Goal: Task Accomplishment & Management: Manage account settings

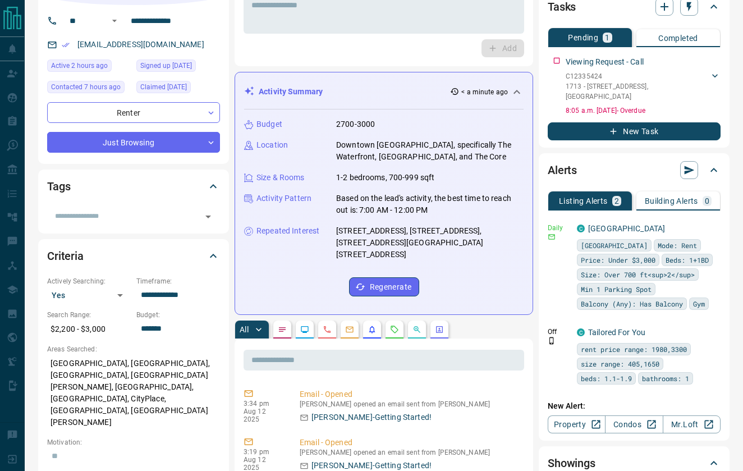
scroll to position [80, 0]
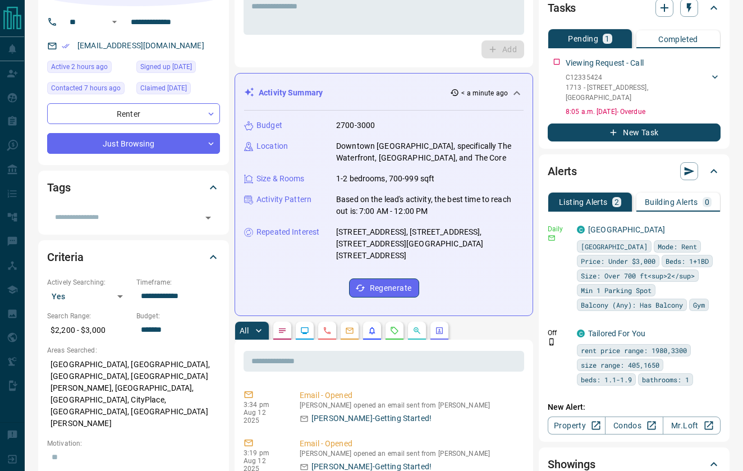
click at [395, 327] on icon "Requests" at bounding box center [394, 330] width 7 height 7
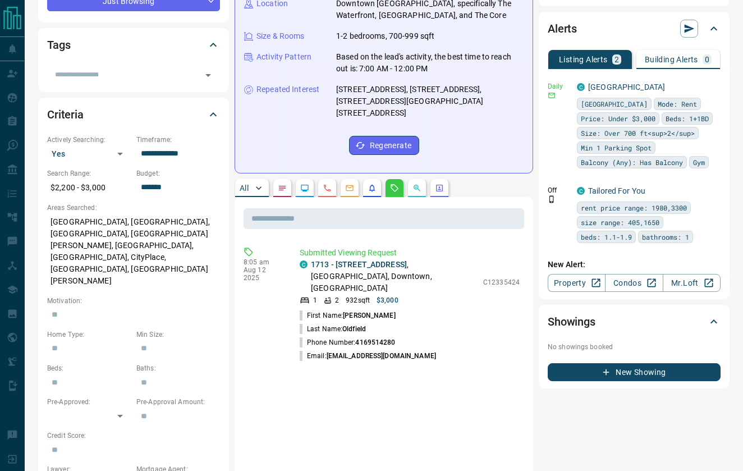
scroll to position [224, 0]
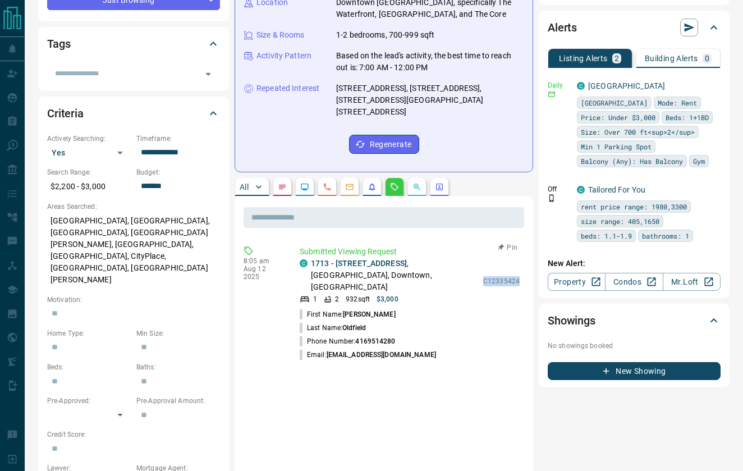
drag, startPoint x: 484, startPoint y: 263, endPoint x: 520, endPoint y: 263, distance: 36.5
click at [520, 263] on div "Submitted Viewing Request C [STREET_ADDRESS] 1 2 932 sqft $3,000 C12335424 Firs…" at bounding box center [412, 304] width 224 height 116
click at [365, 259] on link "1713 - [STREET_ADDRESS]" at bounding box center [359, 263] width 96 height 9
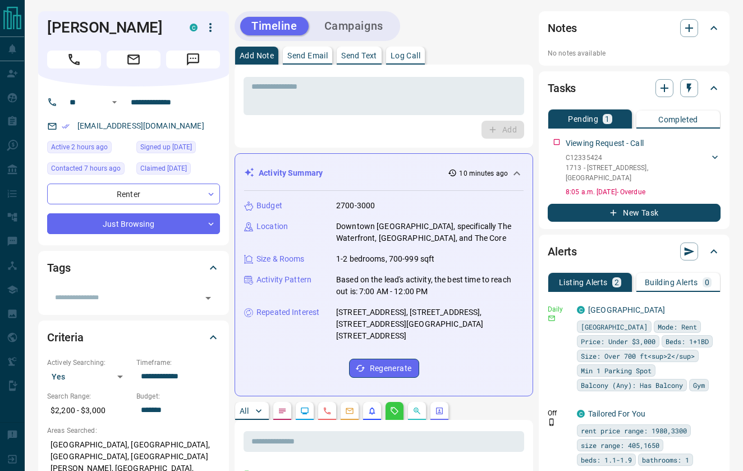
scroll to position [0, 0]
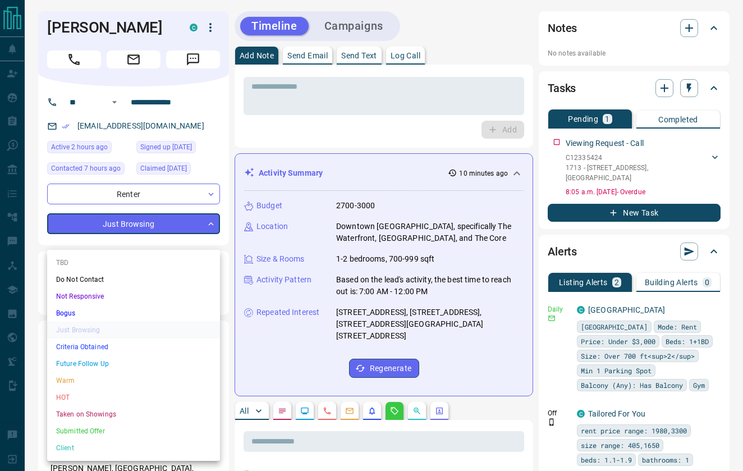
click at [99, 349] on li "Criteria Obtained" at bounding box center [133, 346] width 173 height 17
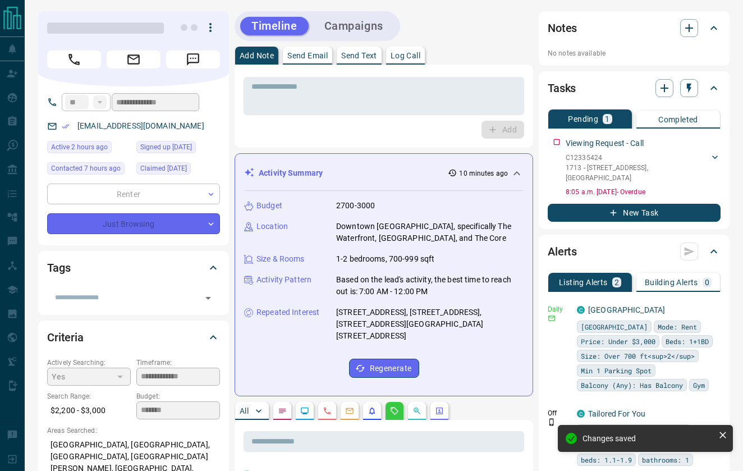
type input "*"
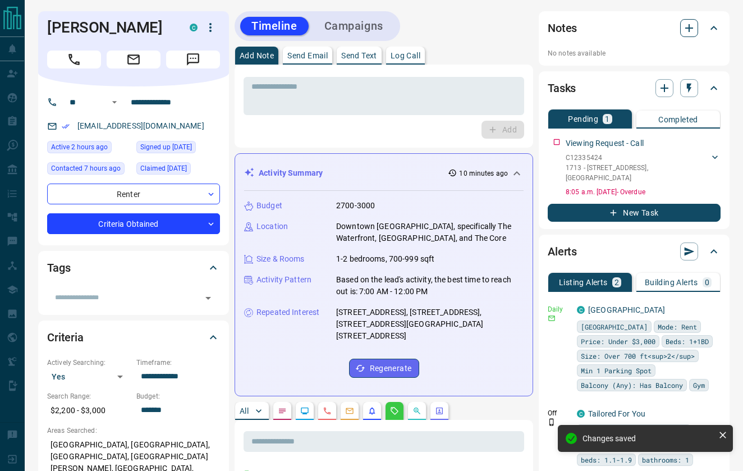
click at [685, 31] on icon "button" at bounding box center [688, 27] width 13 height 13
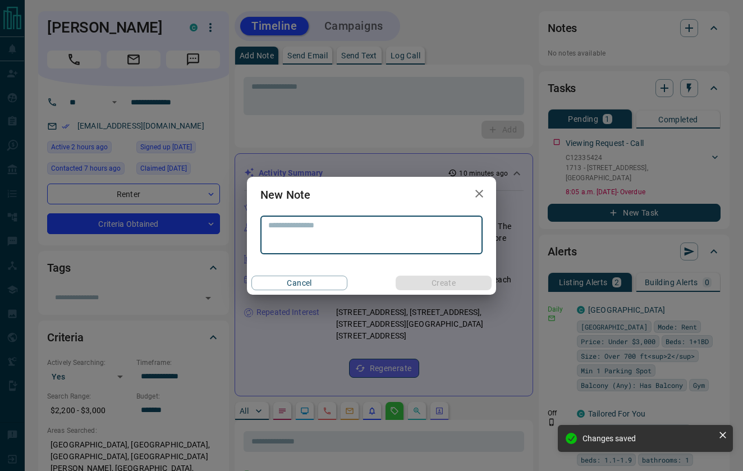
click at [324, 228] on textarea at bounding box center [371, 235] width 207 height 29
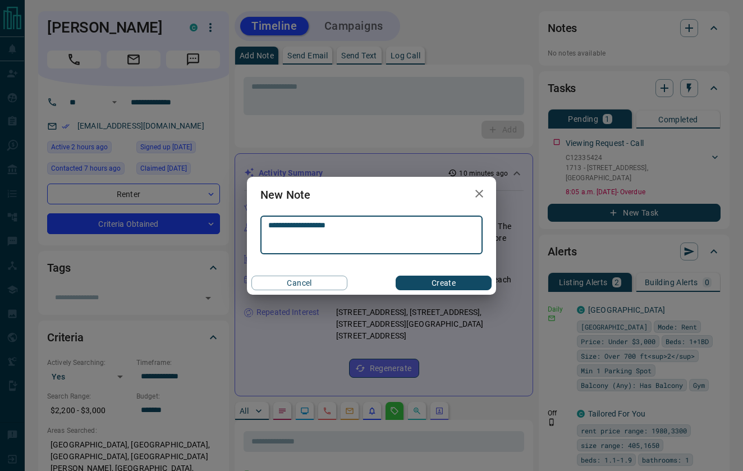
type textarea "**********"
click at [450, 284] on button "Create" at bounding box center [444, 283] width 96 height 15
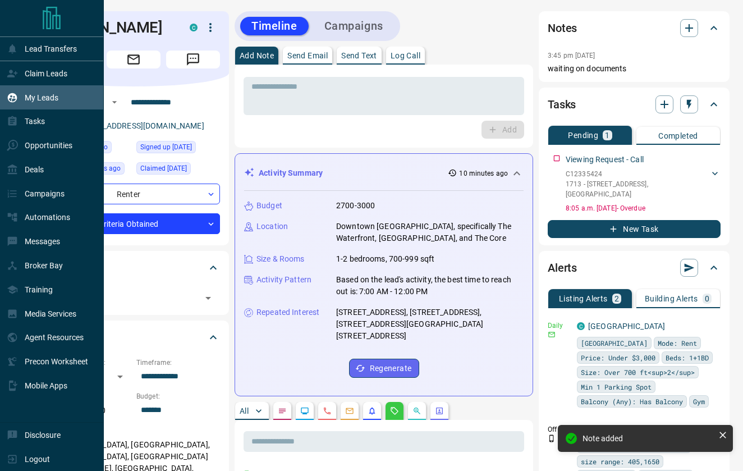
click at [31, 104] on div "My Leads" at bounding box center [33, 97] width 52 height 19
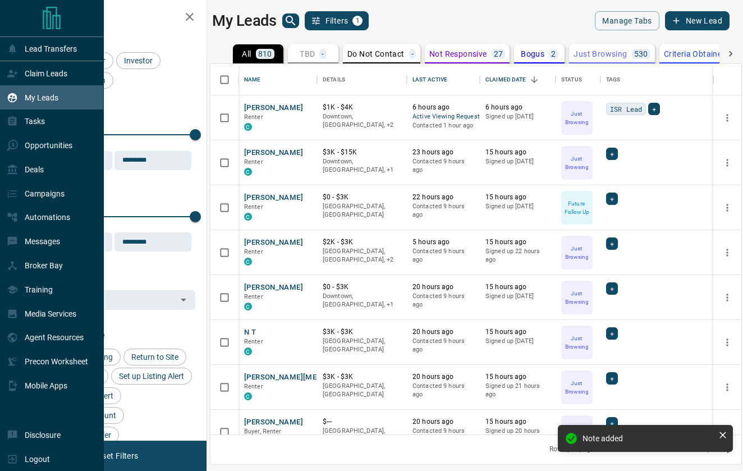
scroll to position [370, 531]
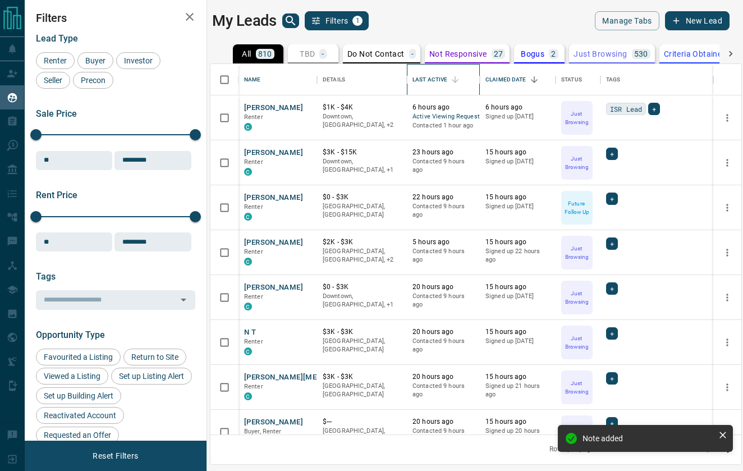
click at [423, 79] on div "Last Active" at bounding box center [430, 79] width 35 height 31
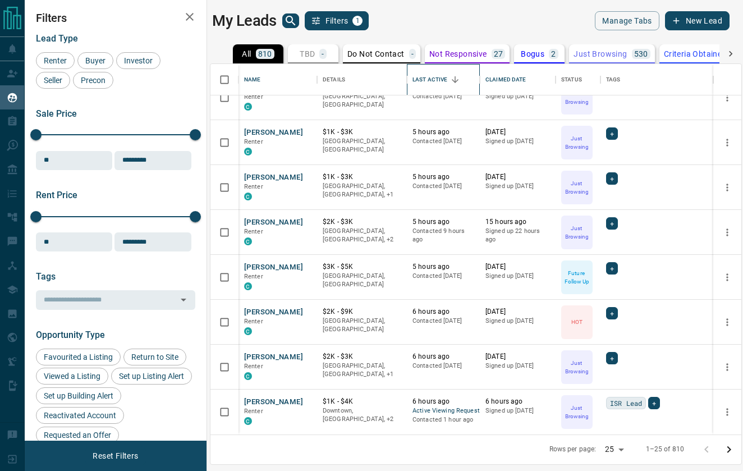
scroll to position [783, 0]
click at [287, 402] on button "[PERSON_NAME]" at bounding box center [273, 402] width 59 height 11
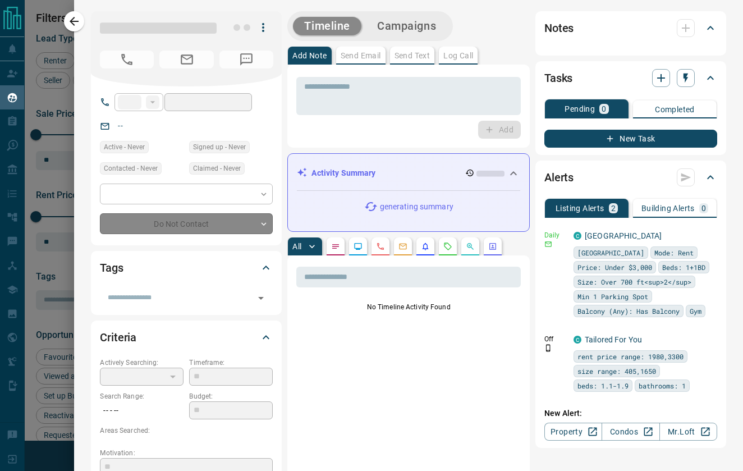
type input "**"
type input "**********"
type input "*"
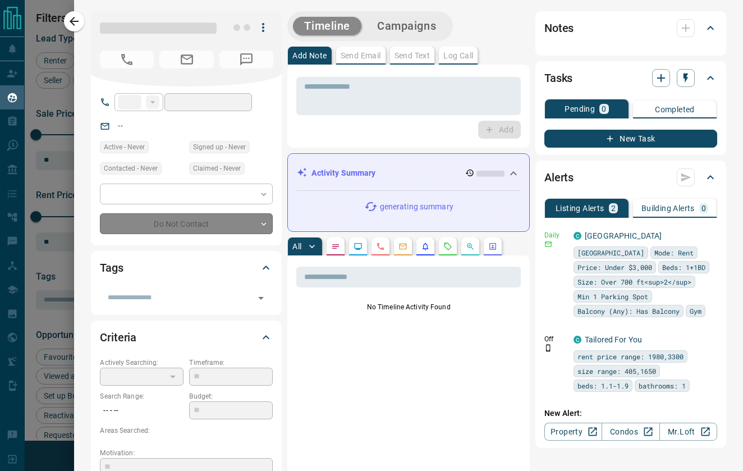
type input "**********"
type input "*******"
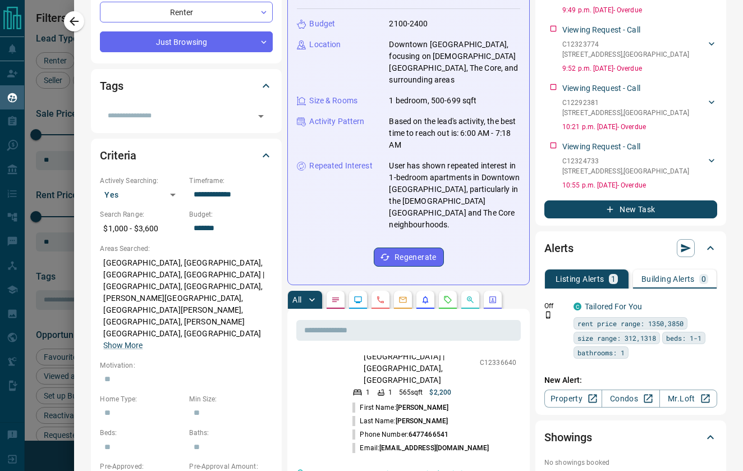
scroll to position [2371, 0]
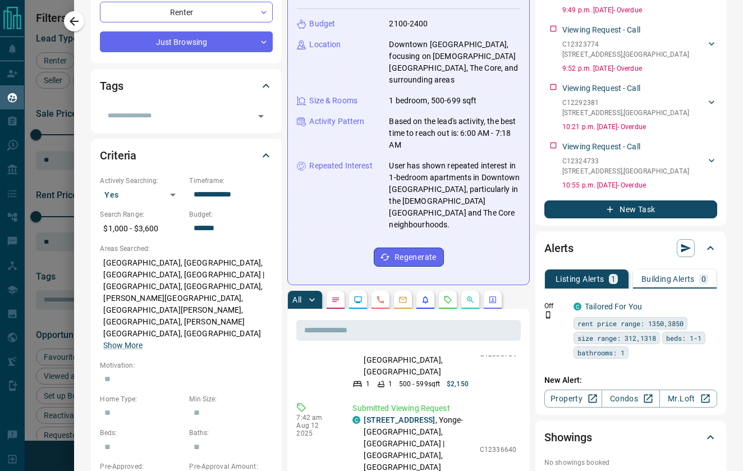
click at [450, 295] on icon "Requests" at bounding box center [447, 299] width 9 height 9
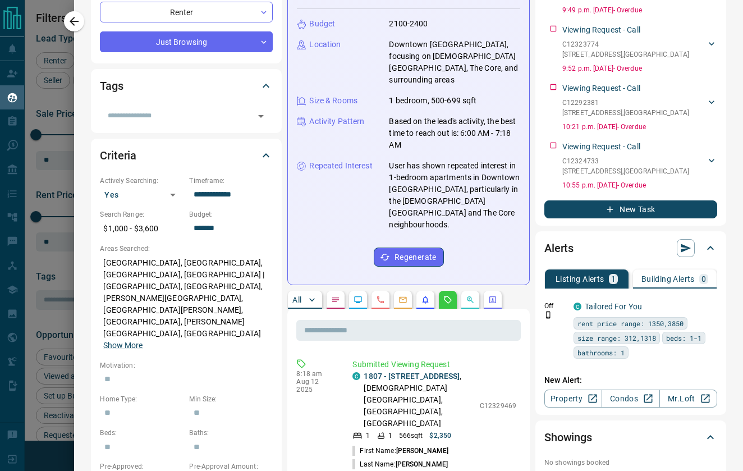
scroll to position [0, 0]
